Goal: Information Seeking & Learning: Find specific fact

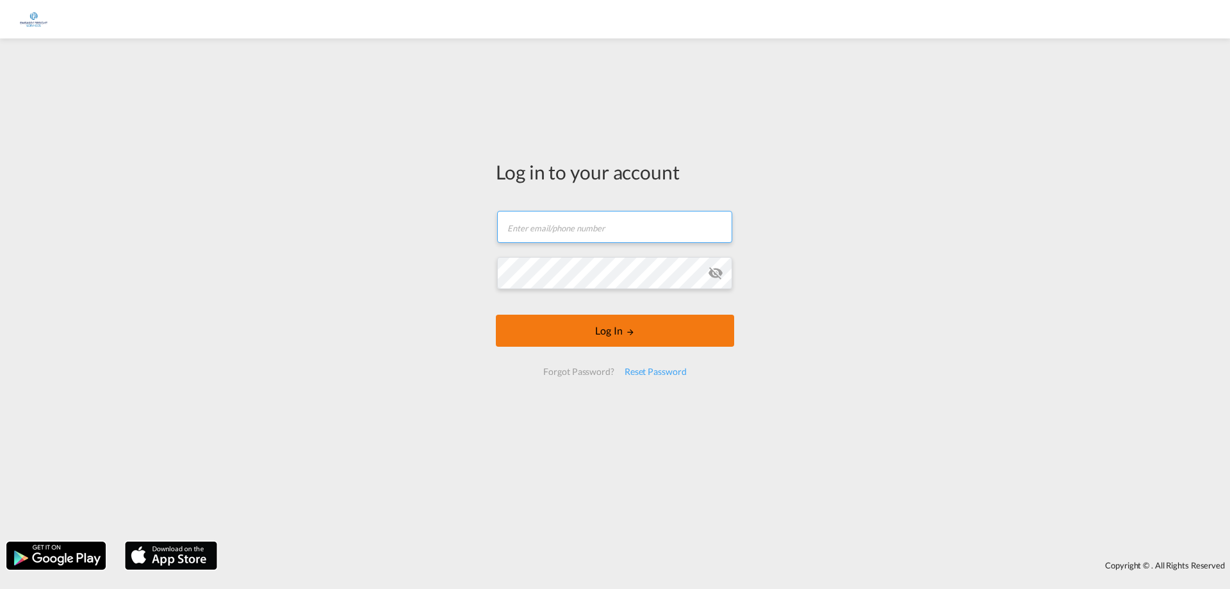
type input "[PERSON_NAME][EMAIL_ADDRESS][DOMAIN_NAME]"
click at [626, 331] on md-icon "LOGIN" at bounding box center [630, 331] width 9 height 9
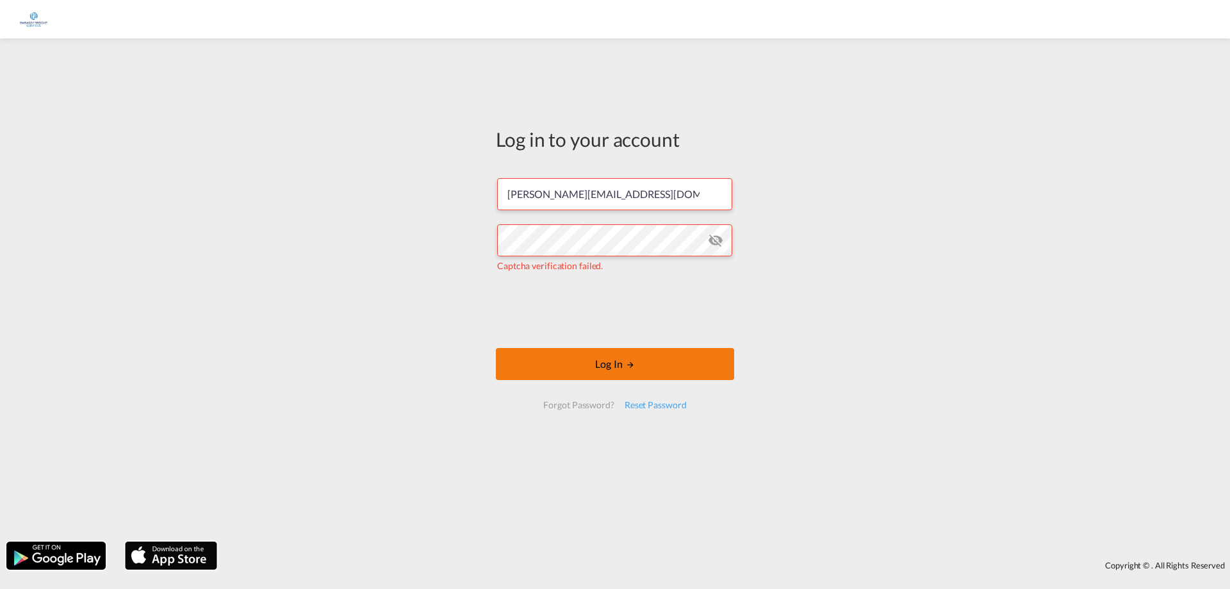
click at [699, 375] on button "Log In" at bounding box center [615, 364] width 238 height 32
